Goal: Navigation & Orientation: Find specific page/section

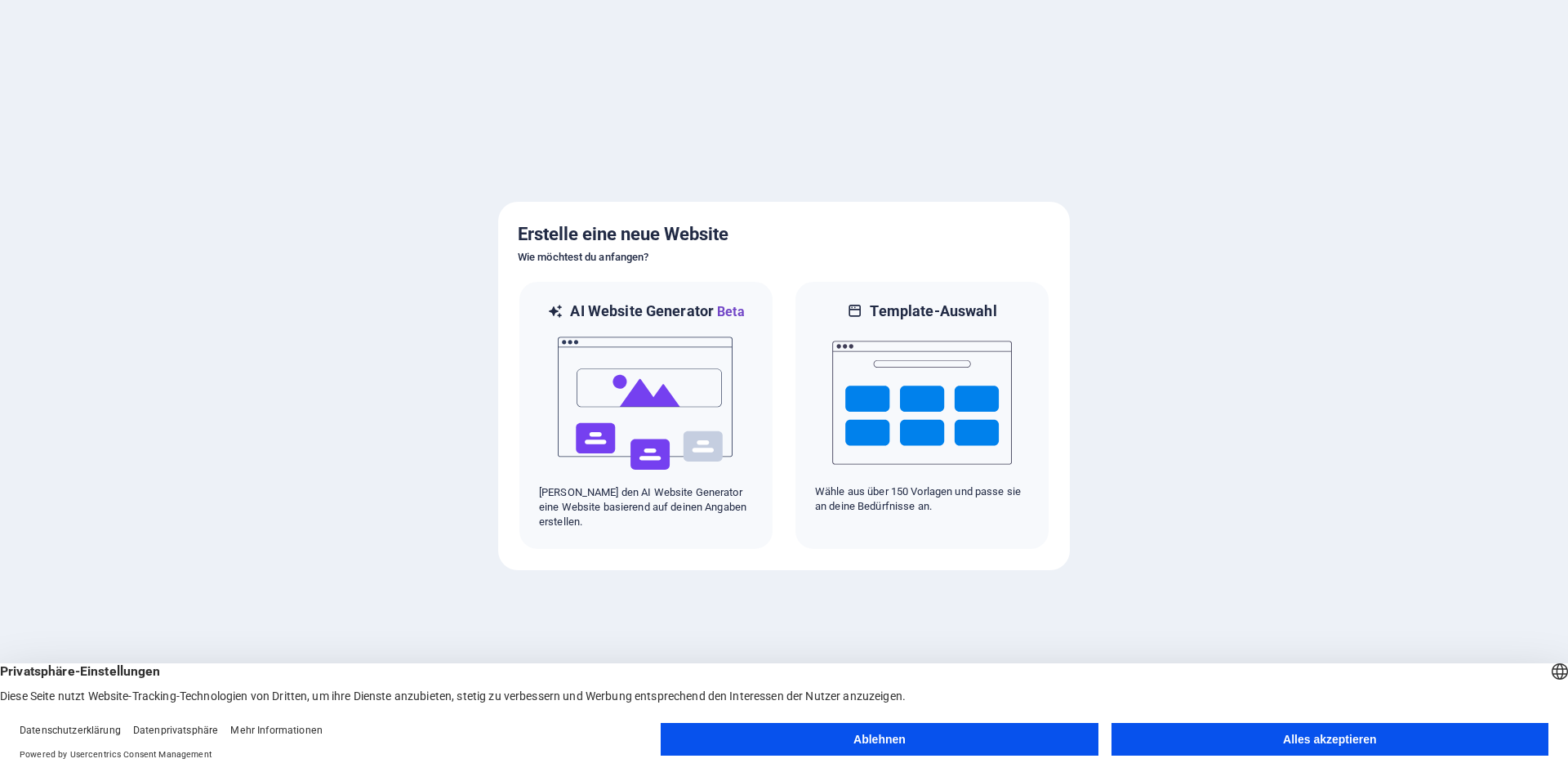
click at [1354, 740] on button "Alles akzeptieren" at bounding box center [1330, 739] width 437 height 33
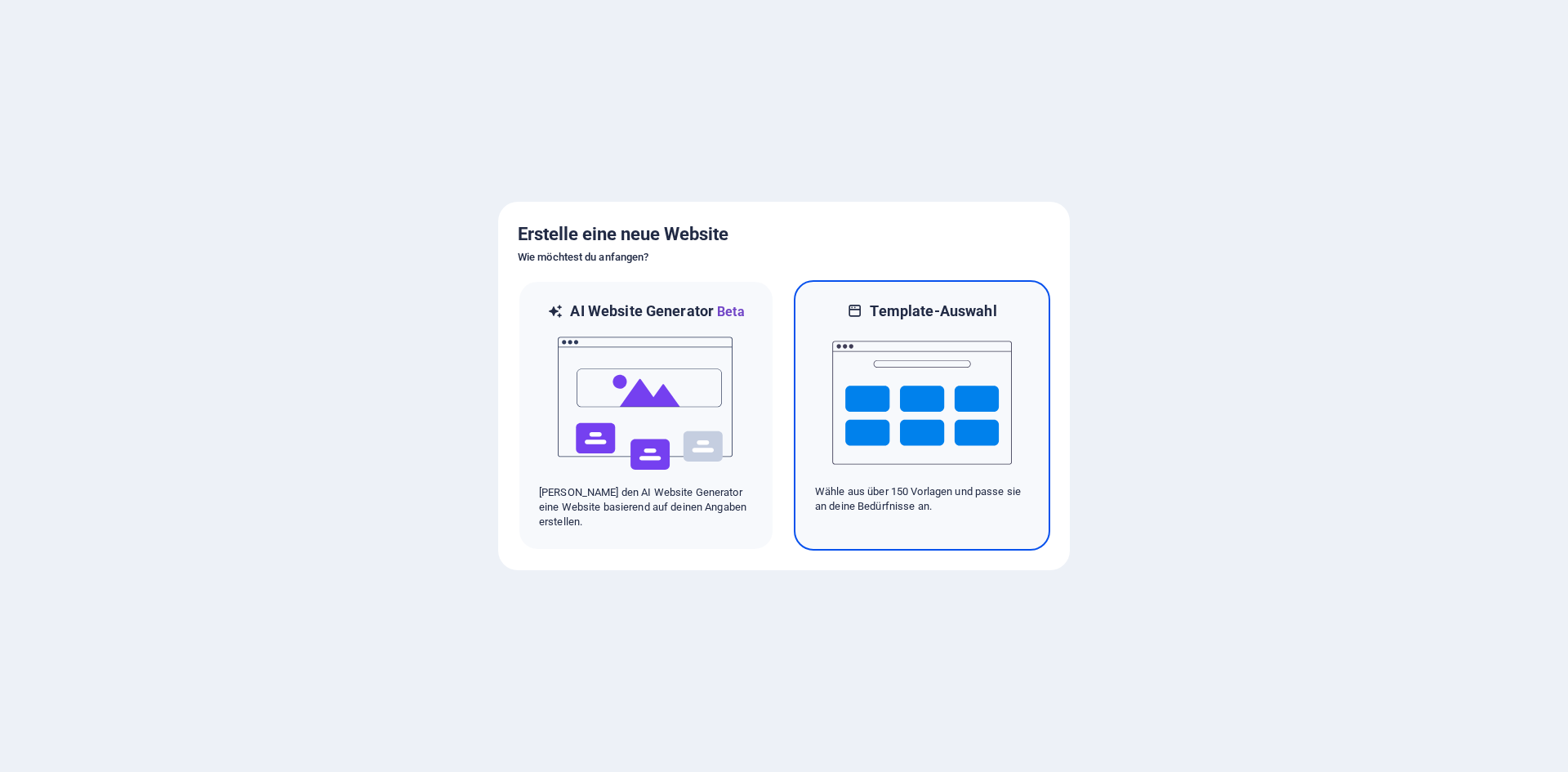
click at [888, 386] on img at bounding box center [922, 402] width 180 height 163
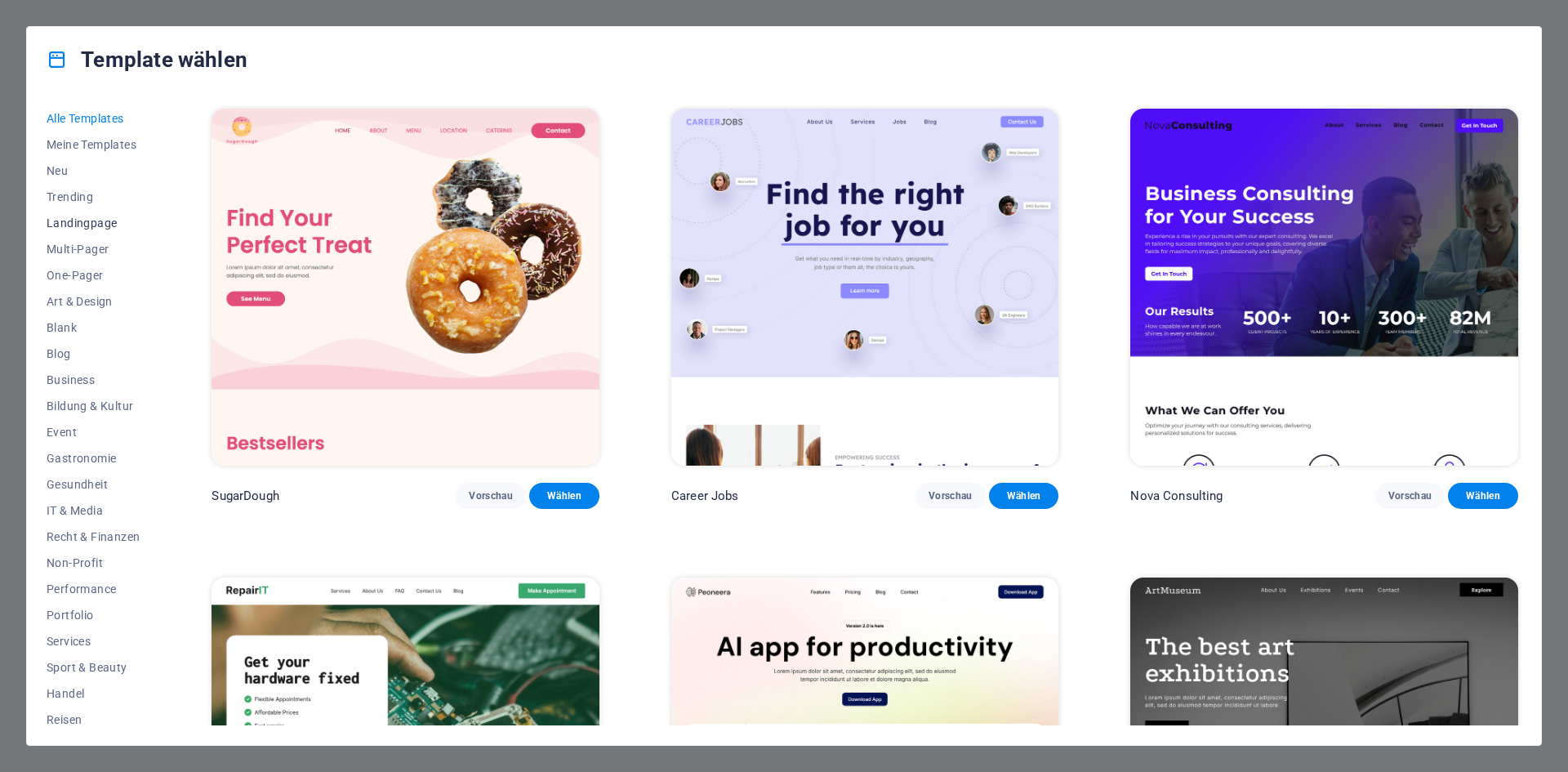
click at [80, 227] on span "Landingpage" at bounding box center [93, 223] width 93 height 13
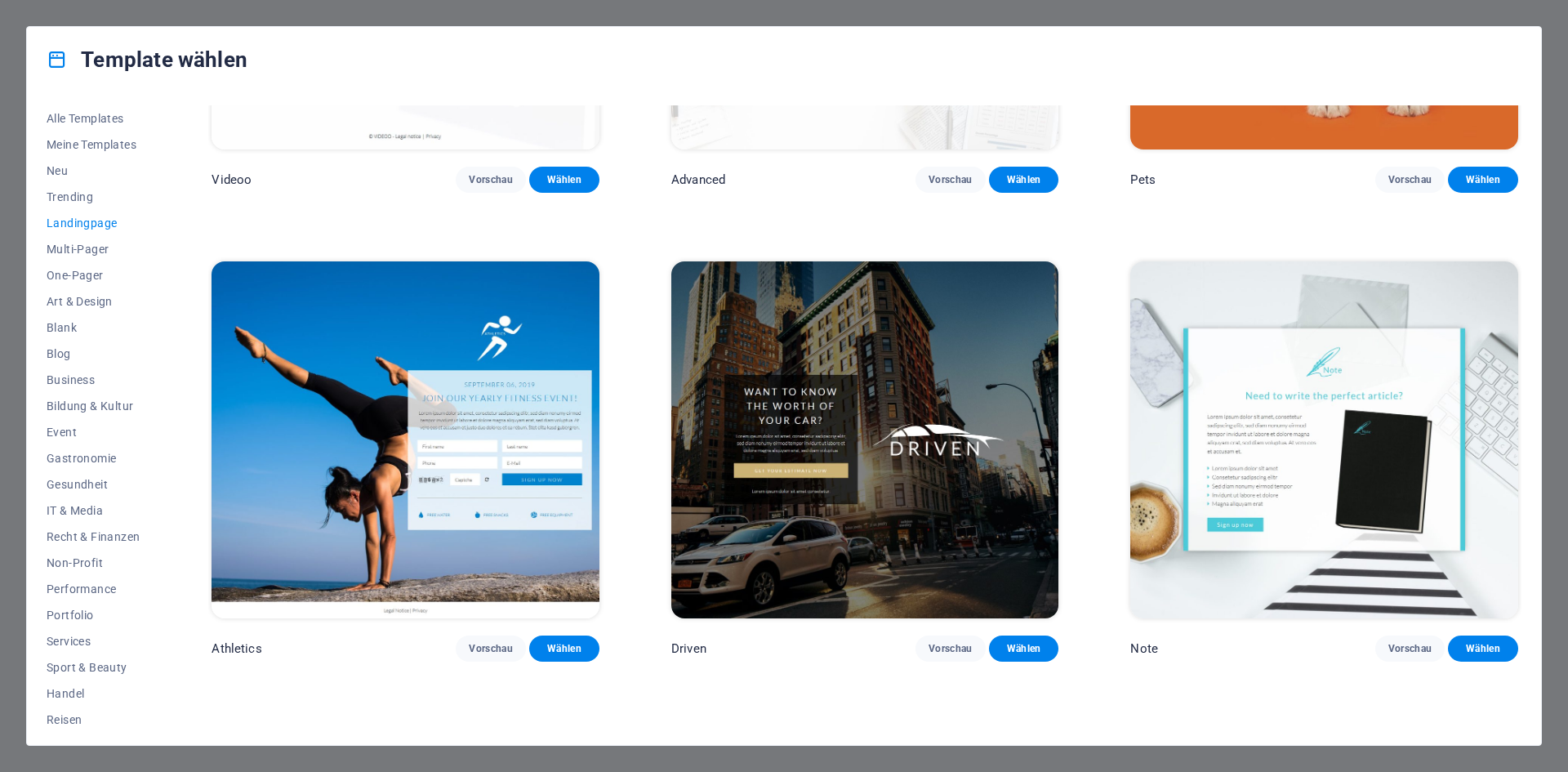
scroll to position [1388, 0]
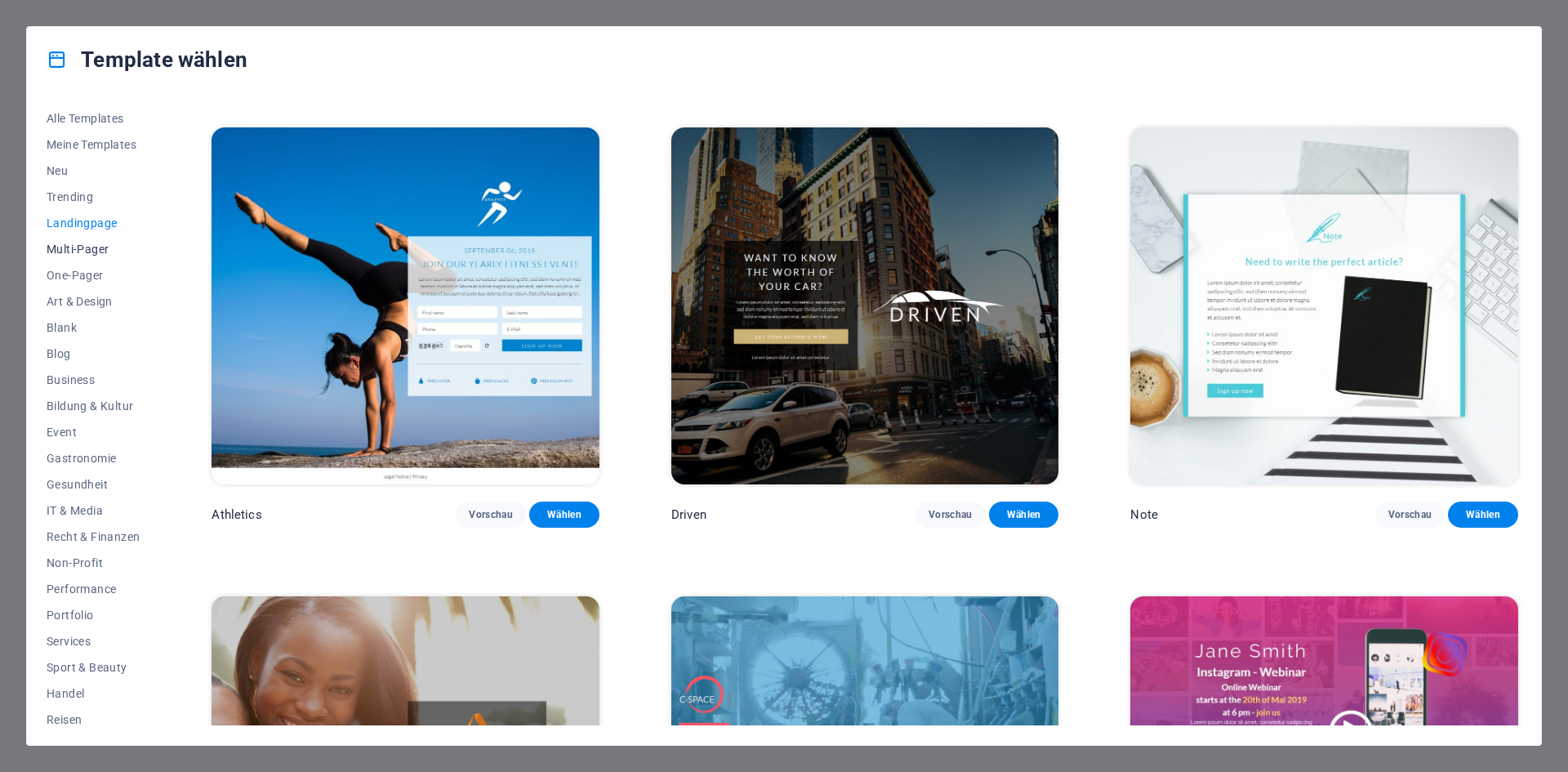
click at [90, 248] on span "Multi-Pager" at bounding box center [93, 249] width 93 height 13
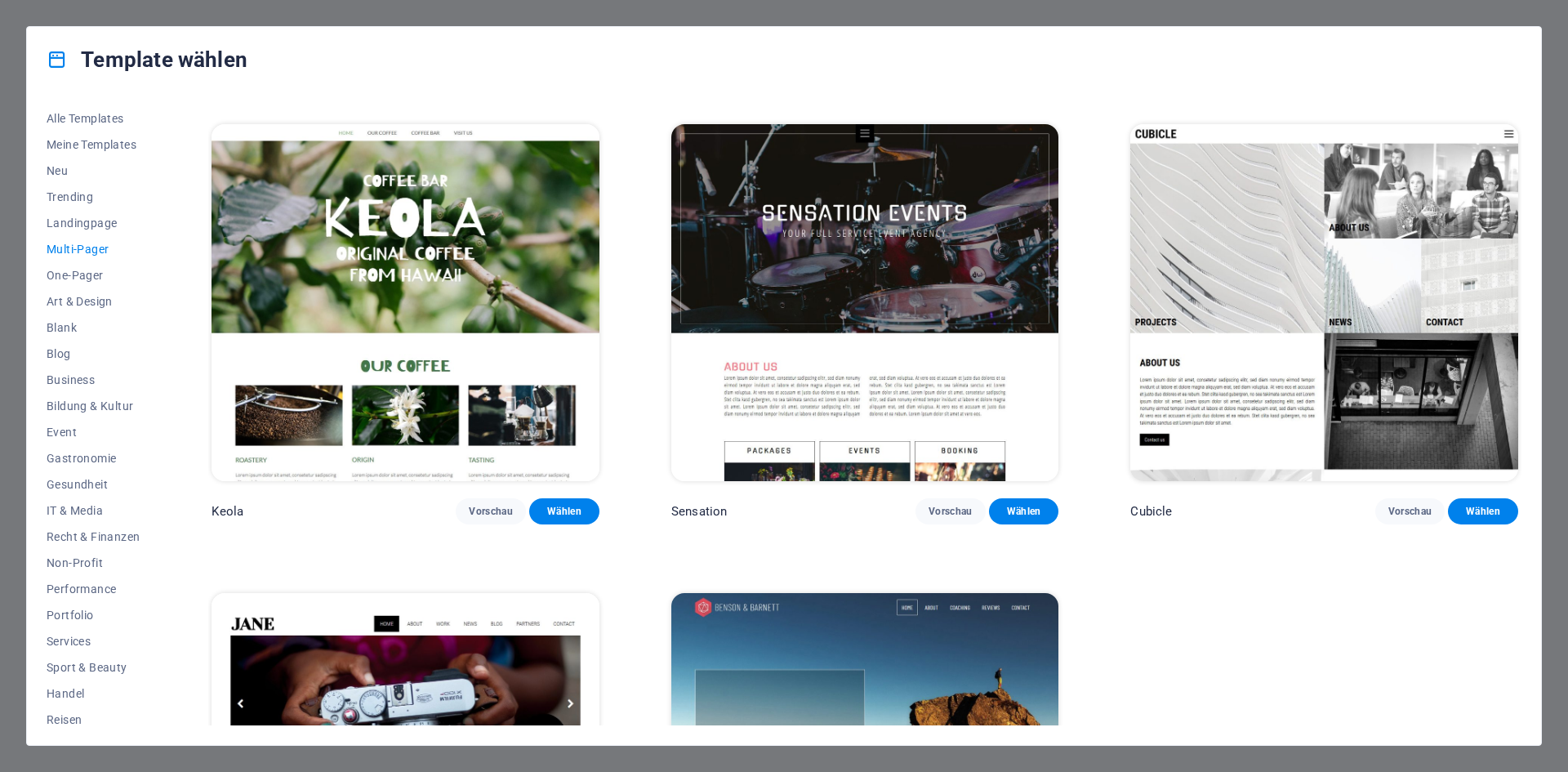
scroll to position [9813, 0]
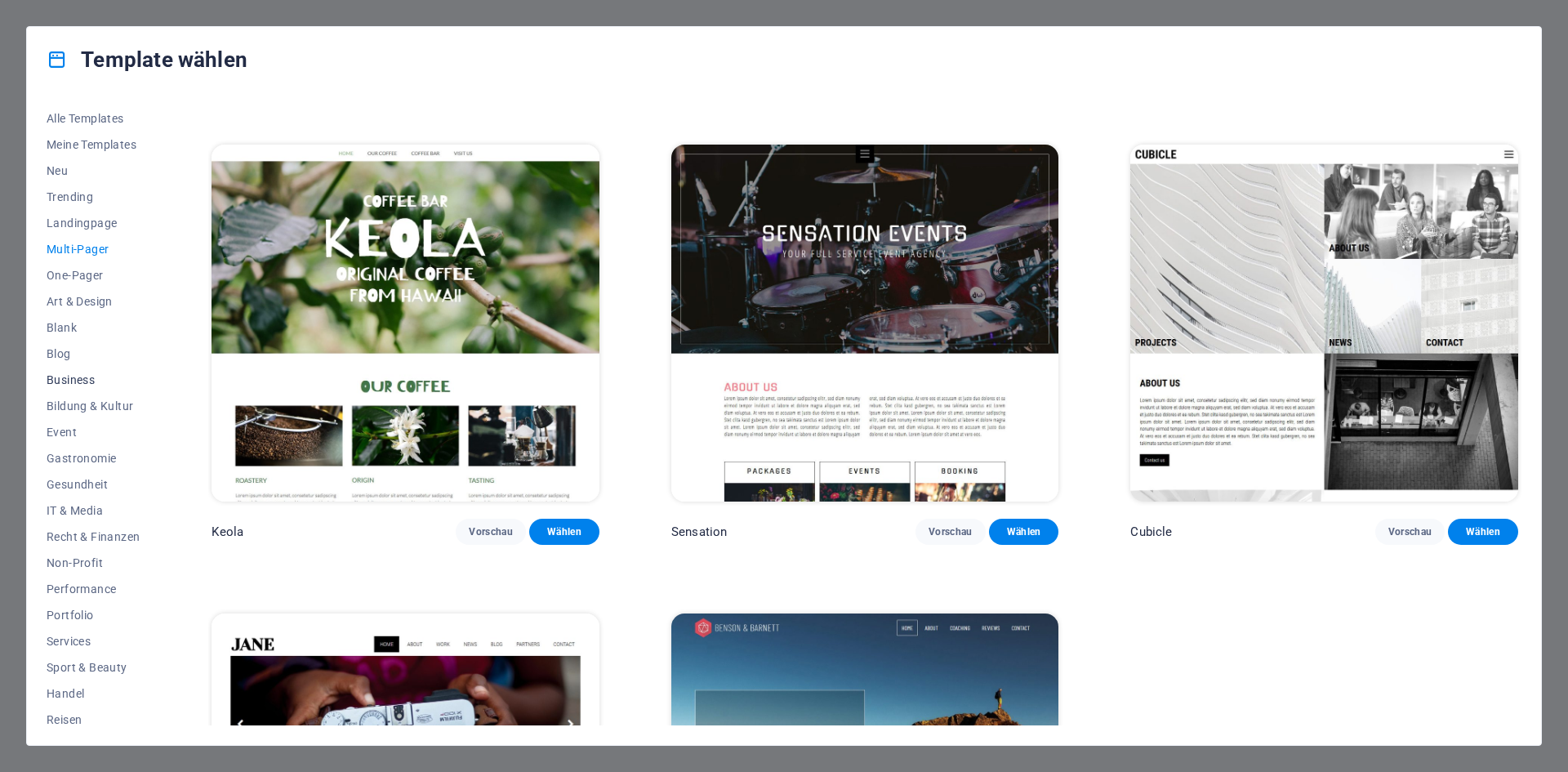
click at [86, 375] on span "Business" at bounding box center [93, 380] width 93 height 13
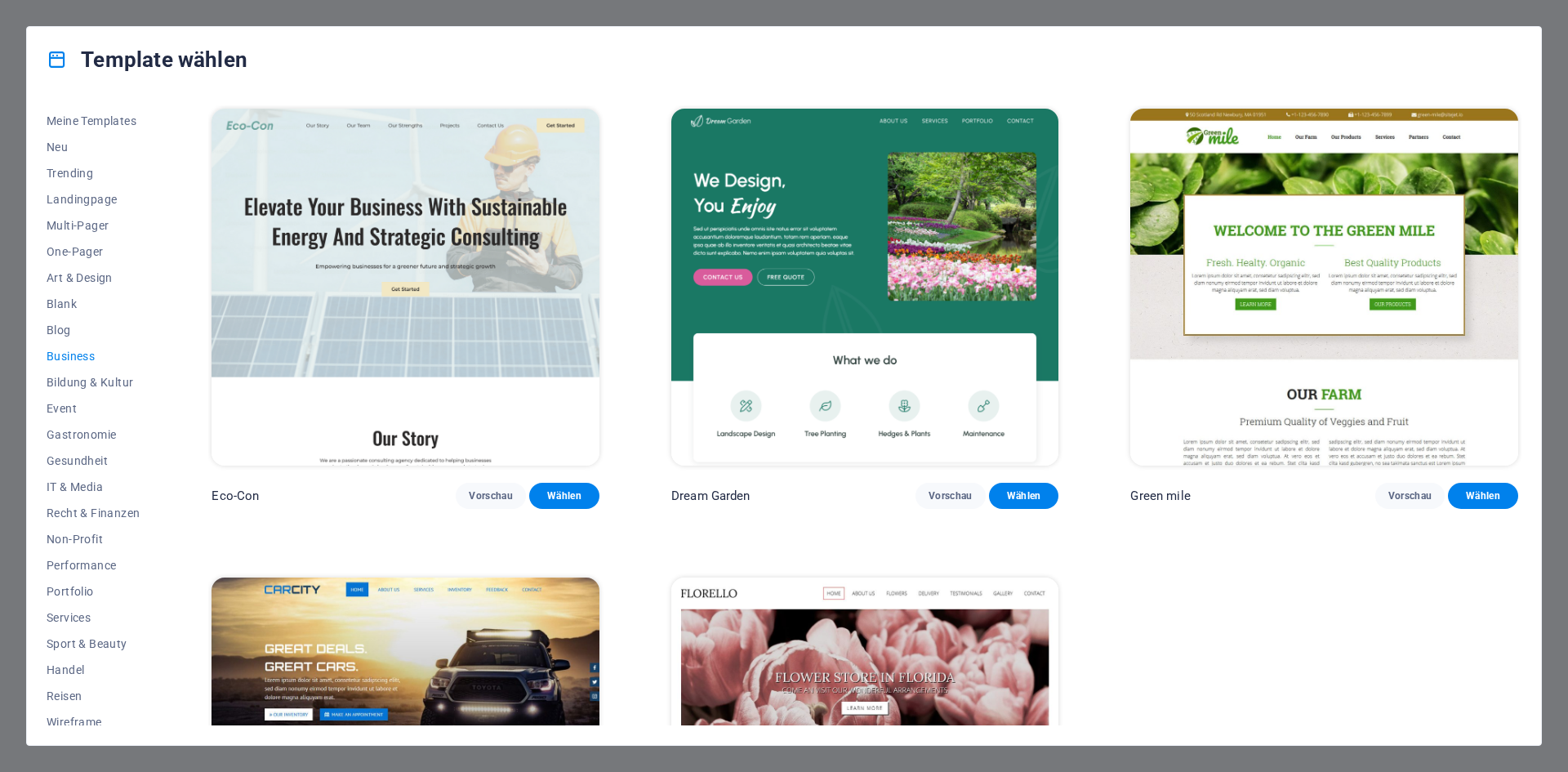
scroll to position [33, 0]
click at [84, 579] on span "Portfolio" at bounding box center [93, 581] width 93 height 13
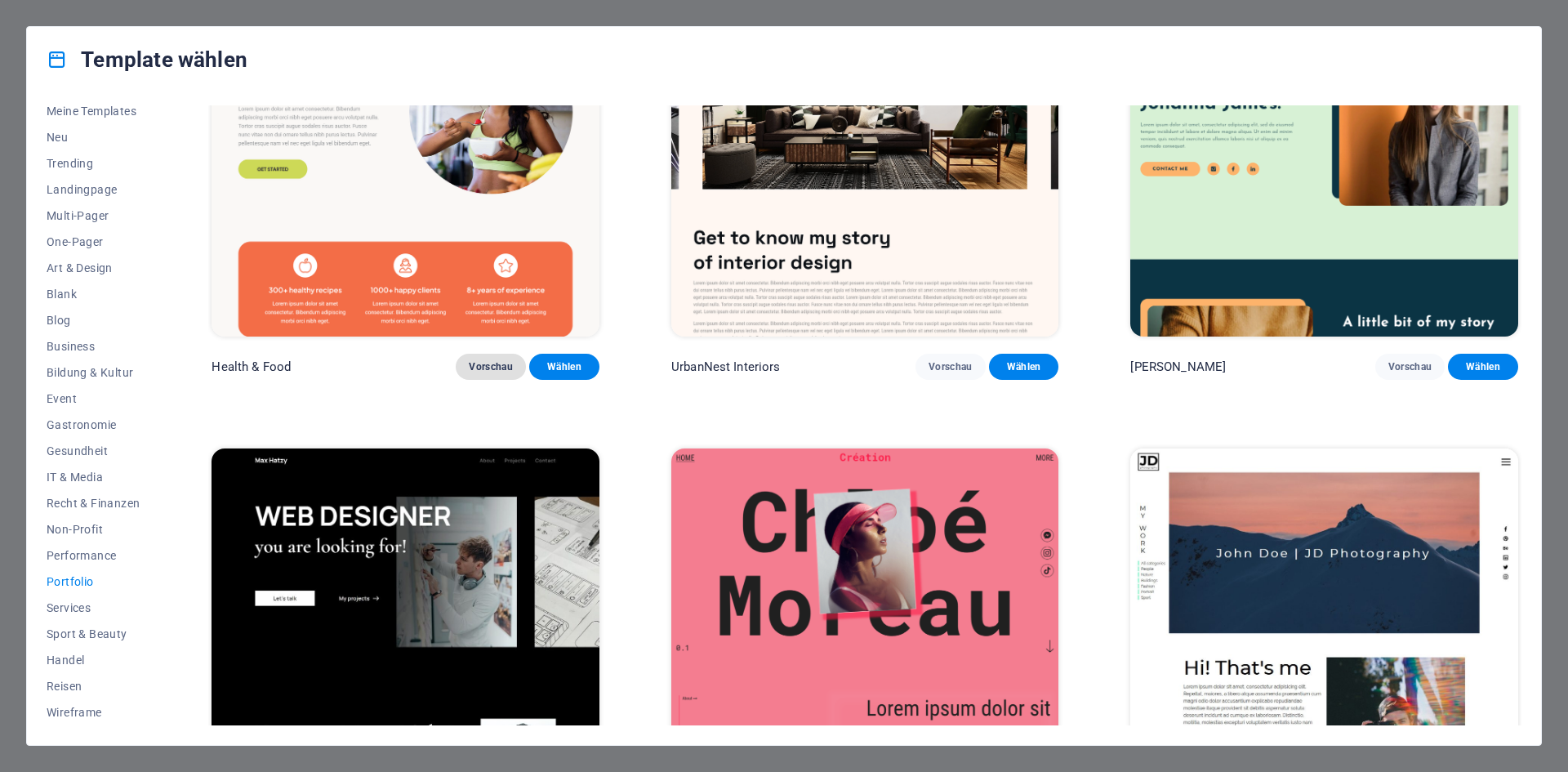
scroll to position [0, 0]
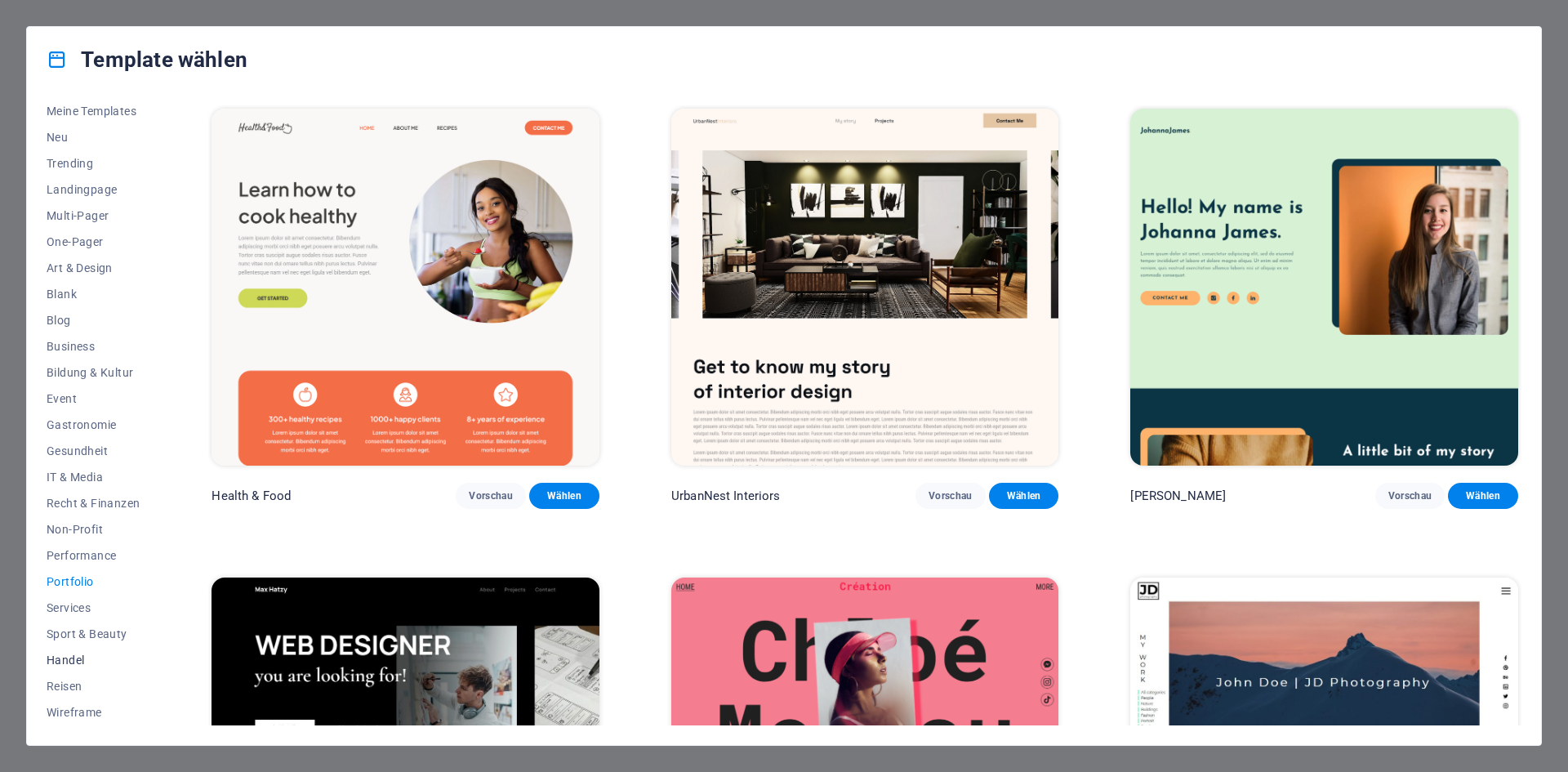
click at [64, 658] on span "Handel" at bounding box center [93, 660] width 93 height 13
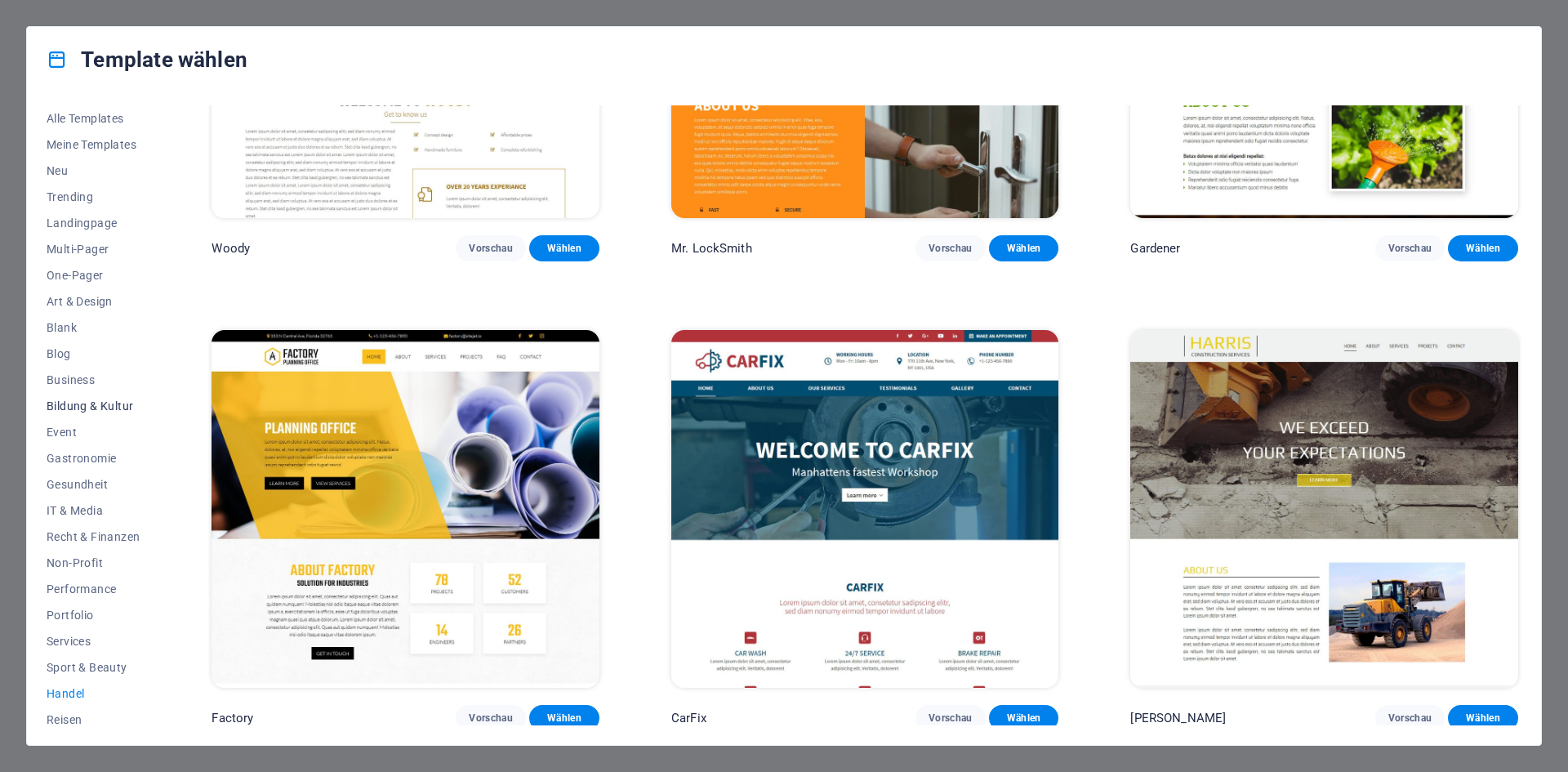
click at [77, 401] on span "Bildung & Kultur" at bounding box center [93, 406] width 93 height 13
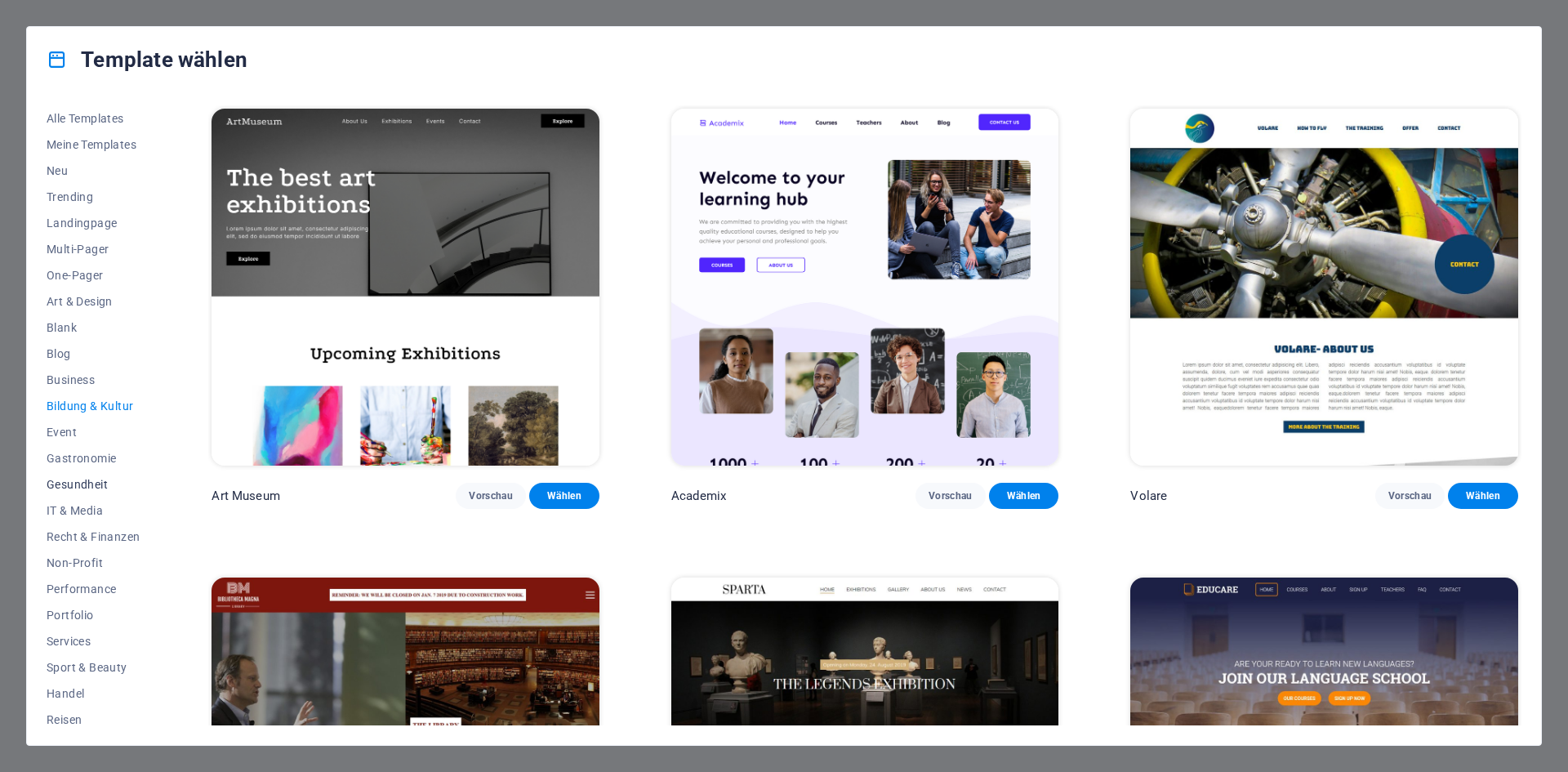
click at [78, 480] on span "Gesundheit" at bounding box center [93, 484] width 93 height 13
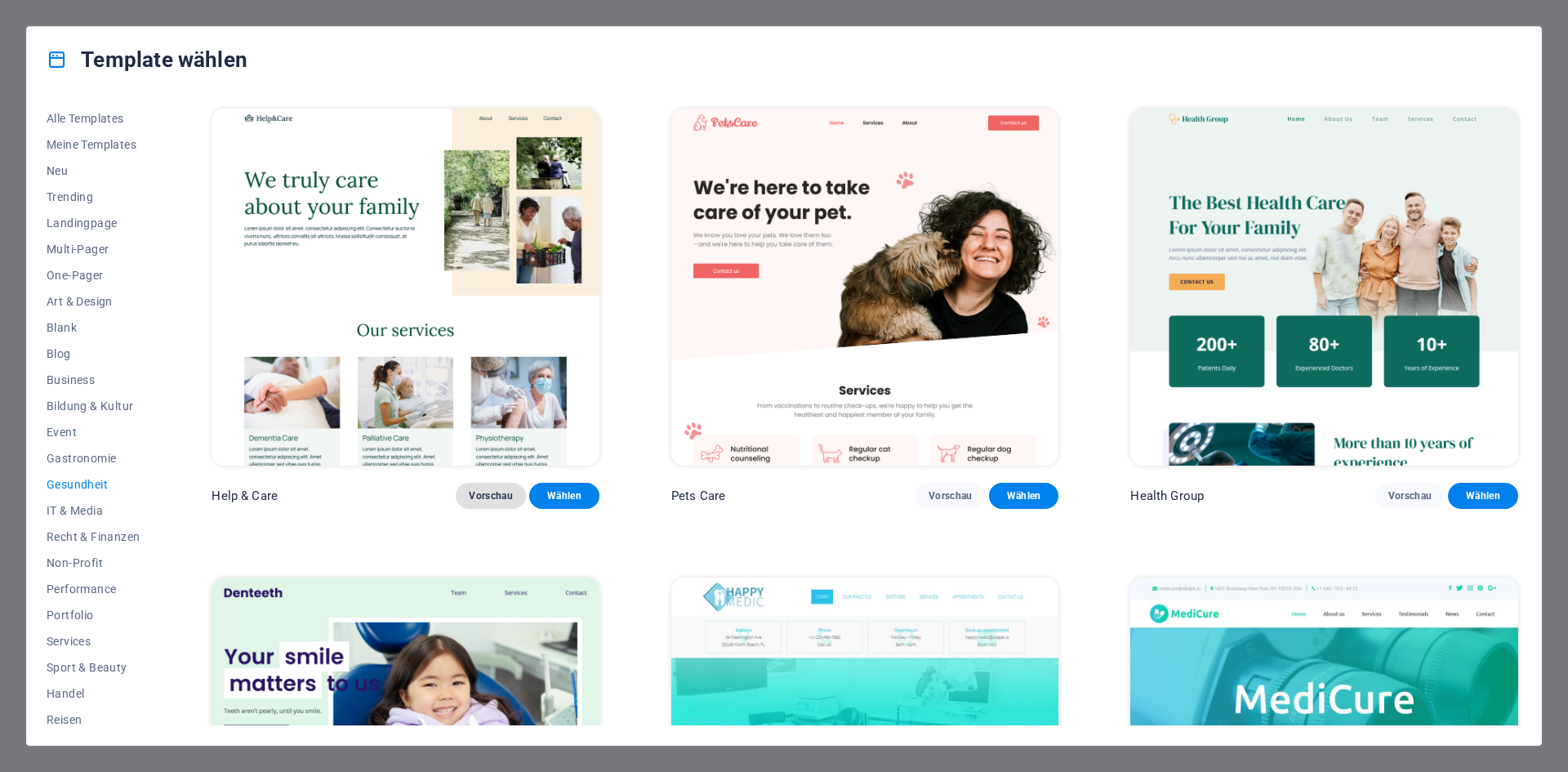
click at [482, 498] on span "Vorschau" at bounding box center [491, 496] width 44 height 13
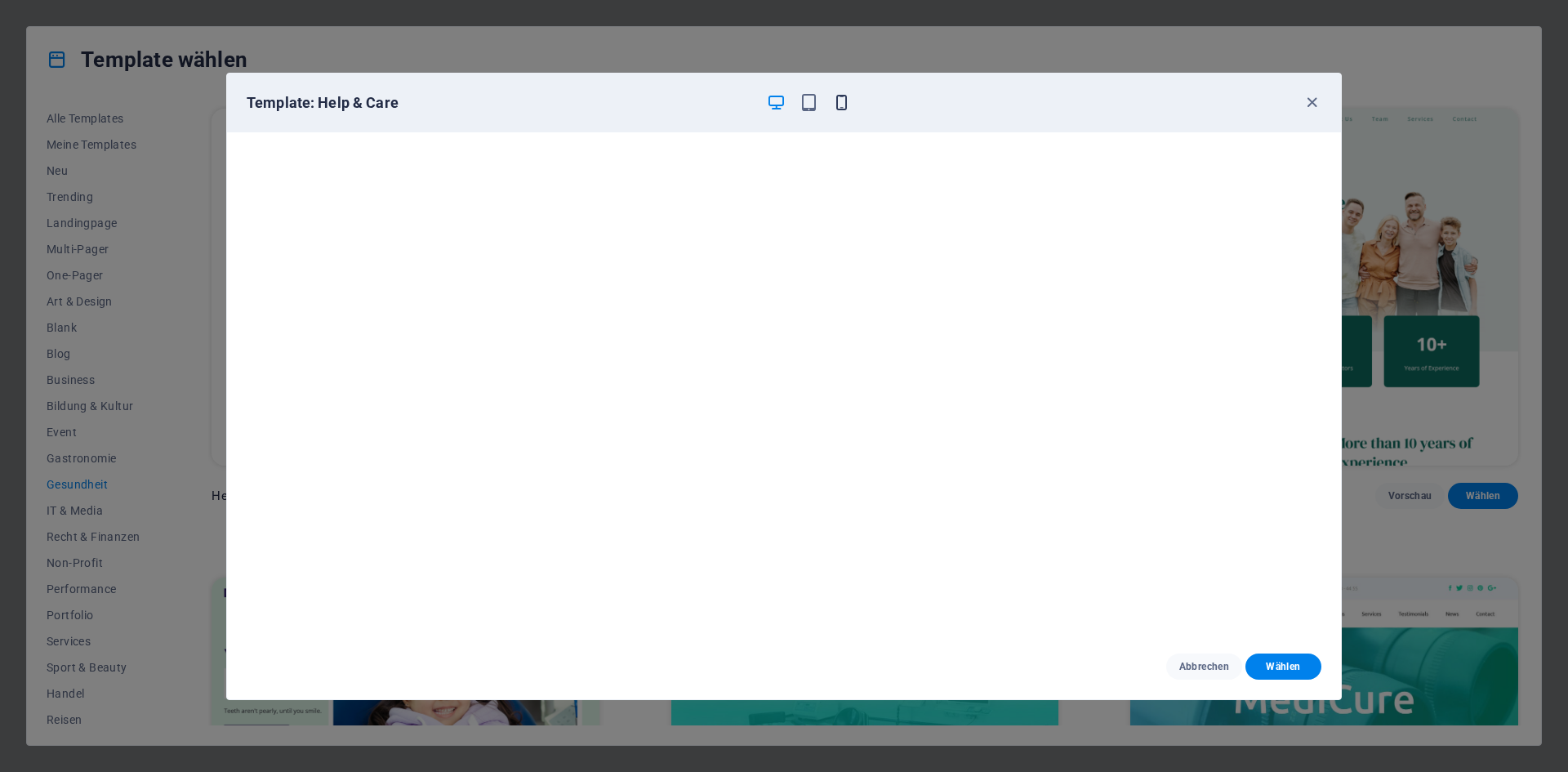
click at [839, 106] on icon "button" at bounding box center [841, 102] width 18 height 18
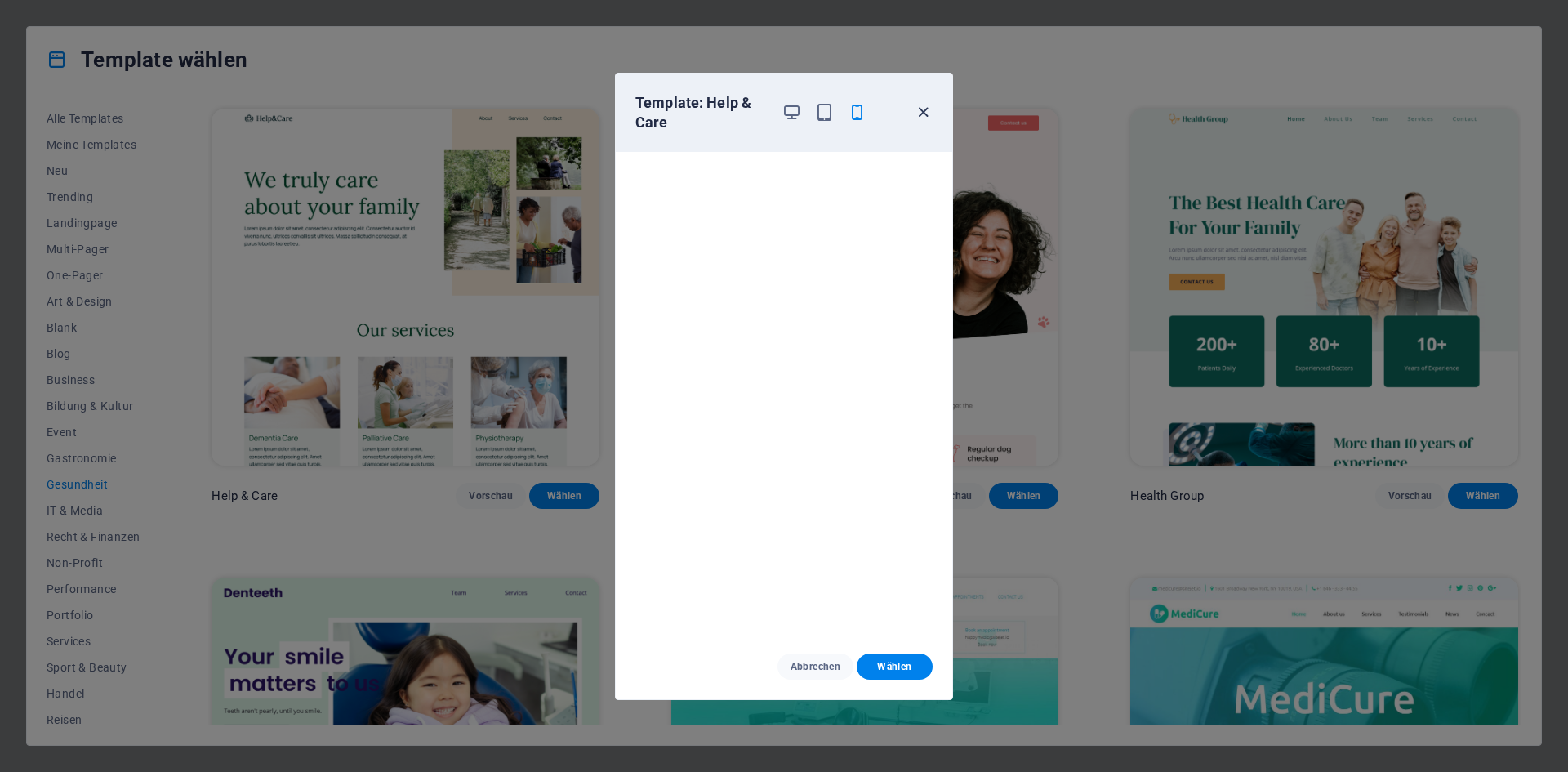
click at [921, 114] on icon "button" at bounding box center [923, 112] width 18 height 18
